Goal: Transaction & Acquisition: Purchase product/service

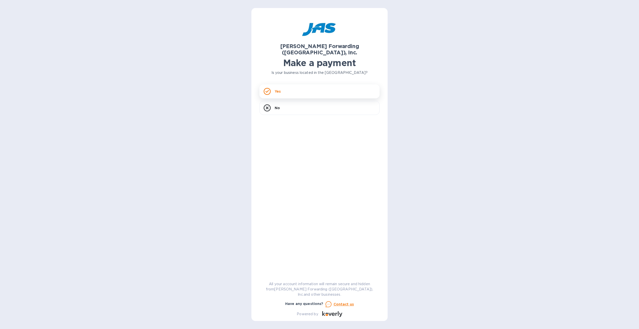
click at [312, 87] on div "Yes" at bounding box center [319, 91] width 120 height 14
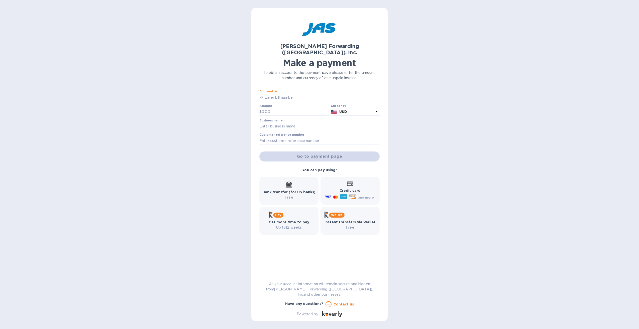
click at [281, 94] on input "text" at bounding box center [321, 98] width 116 height 8
type input "S508820088"
click at [282, 108] on input "text" at bounding box center [295, 112] width 67 height 8
type input "7,385"
click at [294, 123] on input "text" at bounding box center [319, 127] width 120 height 8
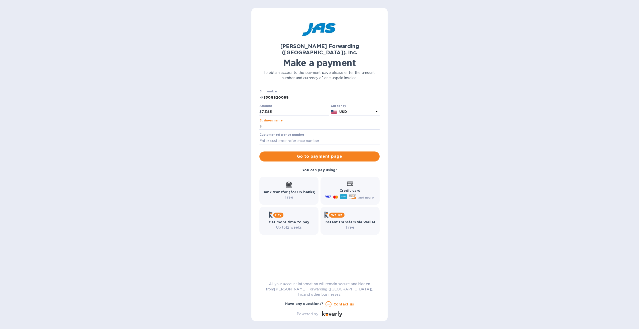
type input "S"
drag, startPoint x: 292, startPoint y: 92, endPoint x: 204, endPoint y: 87, distance: 88.5
click at [204, 87] on div "[PERSON_NAME] Forwarding ([GEOGRAPHIC_DATA]), Inc. Make a payment To obtain acc…" at bounding box center [319, 164] width 639 height 329
type input "GREFREAAR"
click at [282, 123] on input "S" at bounding box center [319, 127] width 120 height 8
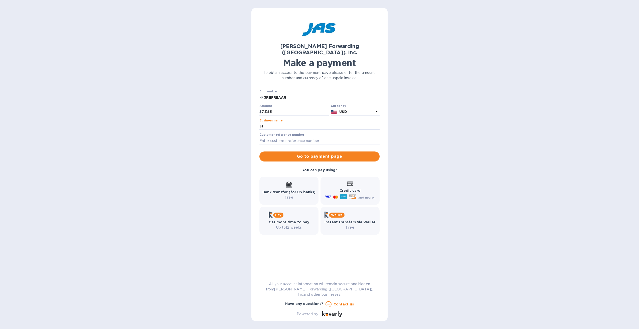
type input "S"
type input "Unicorp"
drag, startPoint x: 286, startPoint y: 91, endPoint x: 263, endPoint y: 90, distance: 23.6
click at [263, 94] on div "№ GREFREAAR" at bounding box center [319, 98] width 120 height 8
click at [281, 137] on input "text" at bounding box center [319, 141] width 120 height 8
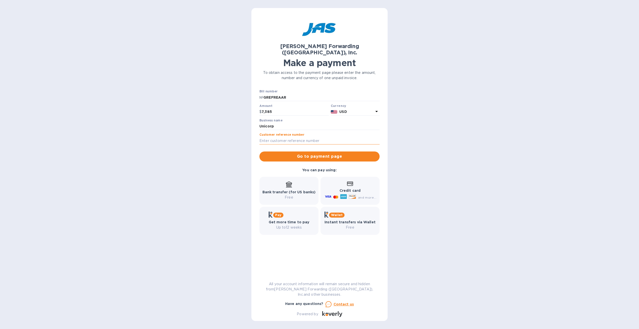
paste input "GREFREAAR"
type input "GREFREAAR"
click at [358, 189] on b "Credit card" at bounding box center [350, 191] width 21 height 4
click at [342, 153] on span "Go to payment page" at bounding box center [319, 156] width 112 height 6
